Goal: Task Accomplishment & Management: Manage account settings

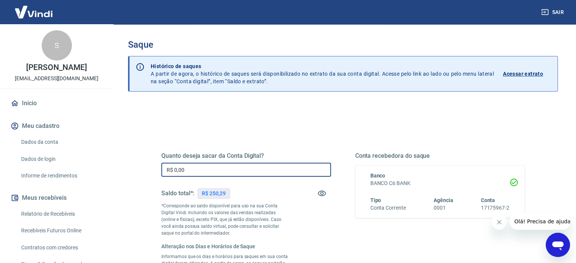
click at [185, 164] on input "R$ 0,00" at bounding box center [246, 170] width 170 height 14
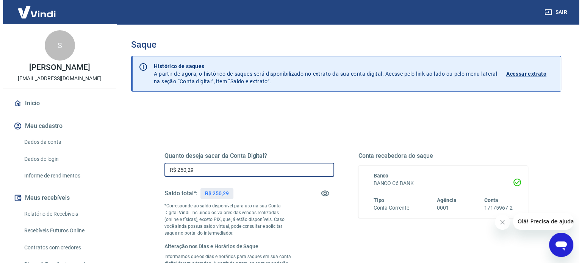
scroll to position [174, 0]
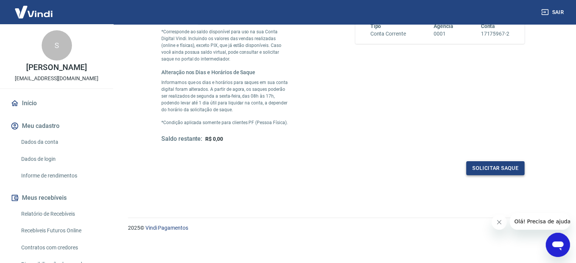
type input "R$ 250,29"
click at [481, 171] on button "Solicitar saque" at bounding box center [495, 168] width 58 height 14
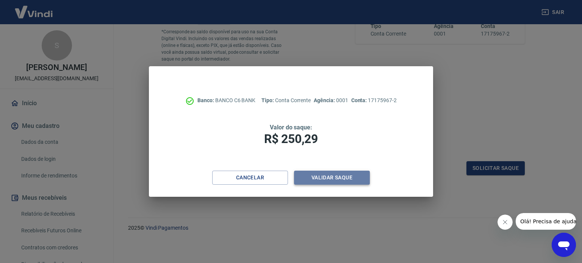
click at [336, 177] on button "Validar saque" at bounding box center [332, 178] width 76 height 14
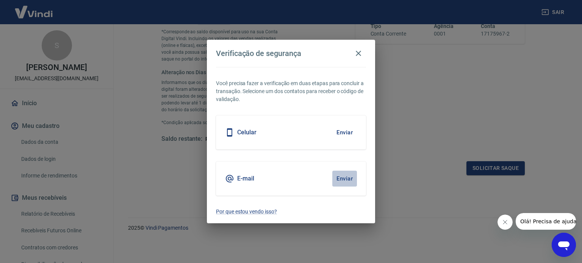
click at [351, 178] on button "Enviar" at bounding box center [344, 179] width 25 height 16
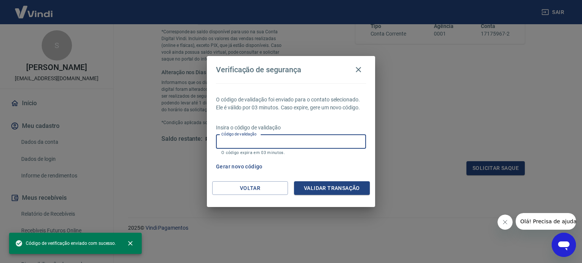
click at [284, 139] on input "Código de validação" at bounding box center [291, 142] width 150 height 14
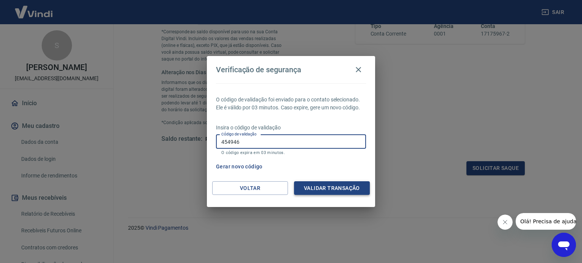
type input "454946"
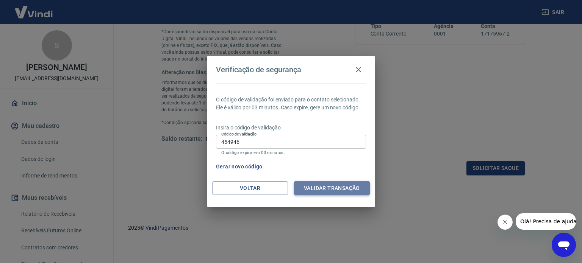
click at [337, 186] on button "Validar transação" at bounding box center [332, 189] width 76 height 14
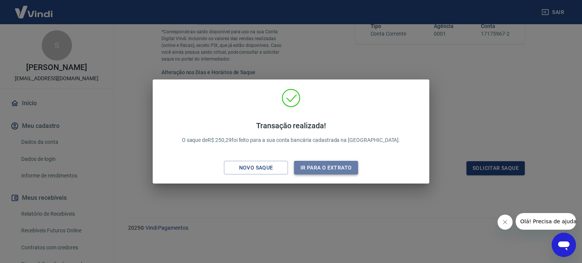
click at [321, 172] on button "Ir para o extrato" at bounding box center [326, 168] width 64 height 14
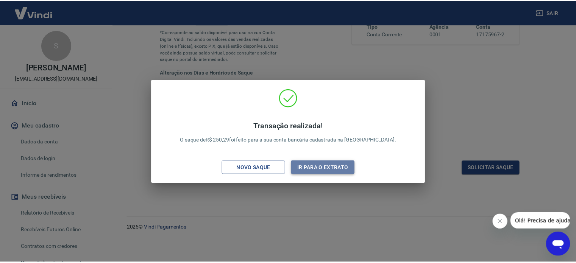
scroll to position [111, 0]
